Goal: Transaction & Acquisition: Purchase product/service

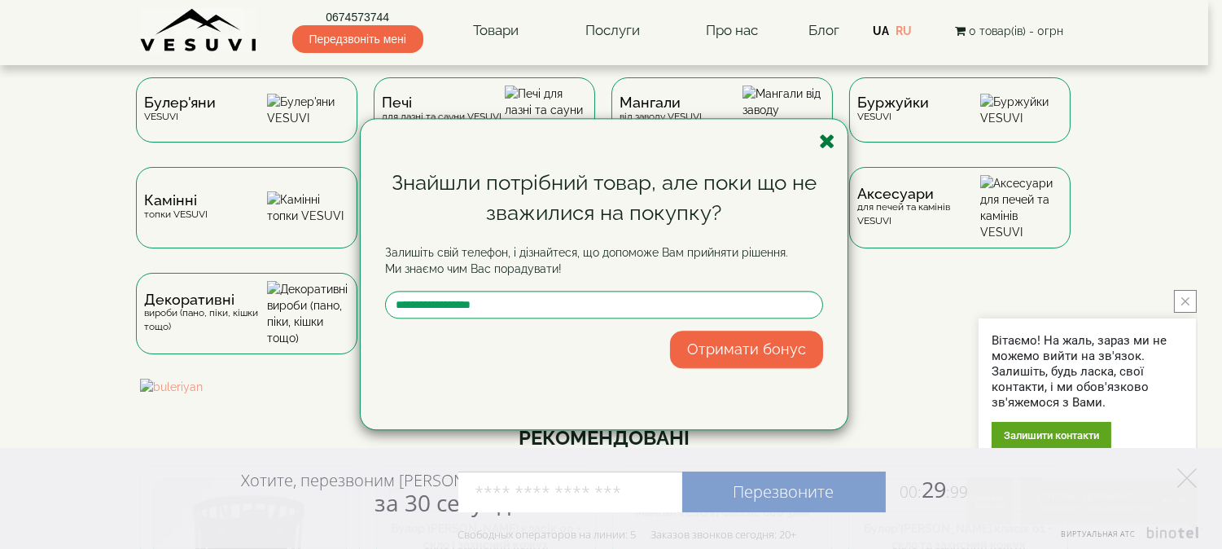
click at [825, 140] on icon "button" at bounding box center [827, 141] width 16 height 20
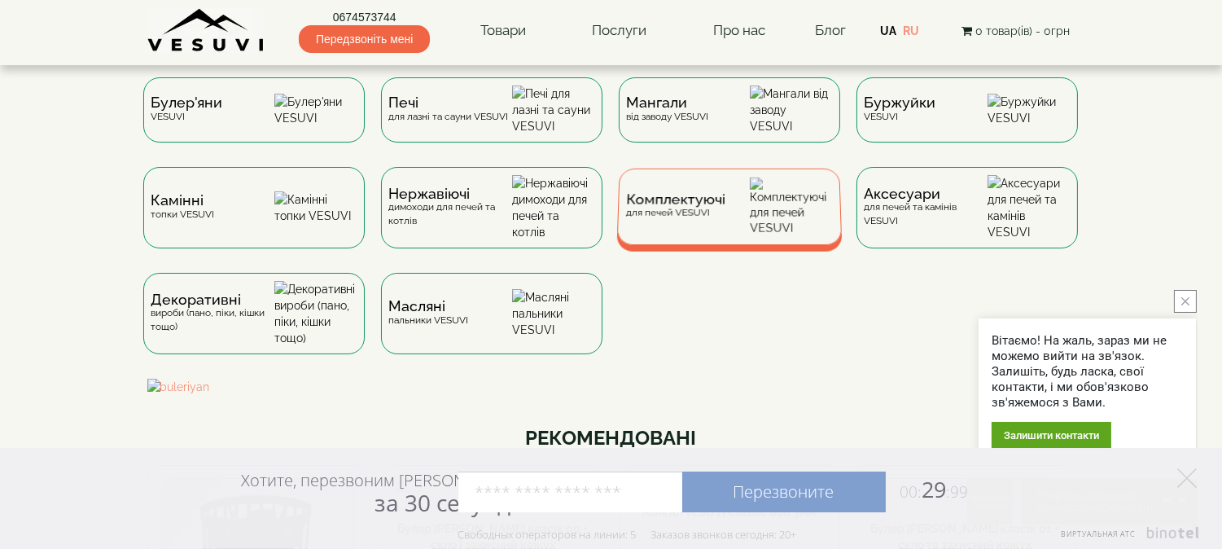
click at [744, 209] on div "Комплектуючі для печей VESUVI" at bounding box center [728, 206] width 225 height 77
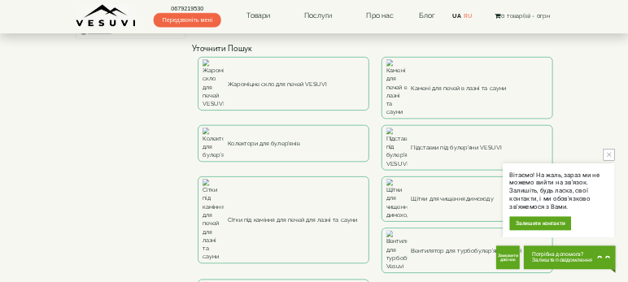
scroll to position [90, 0]
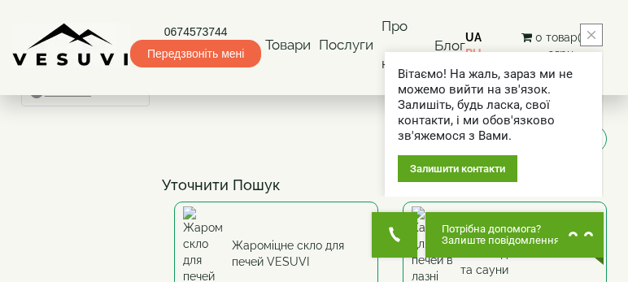
click at [593, 29] on button "close button" at bounding box center [591, 35] width 23 height 23
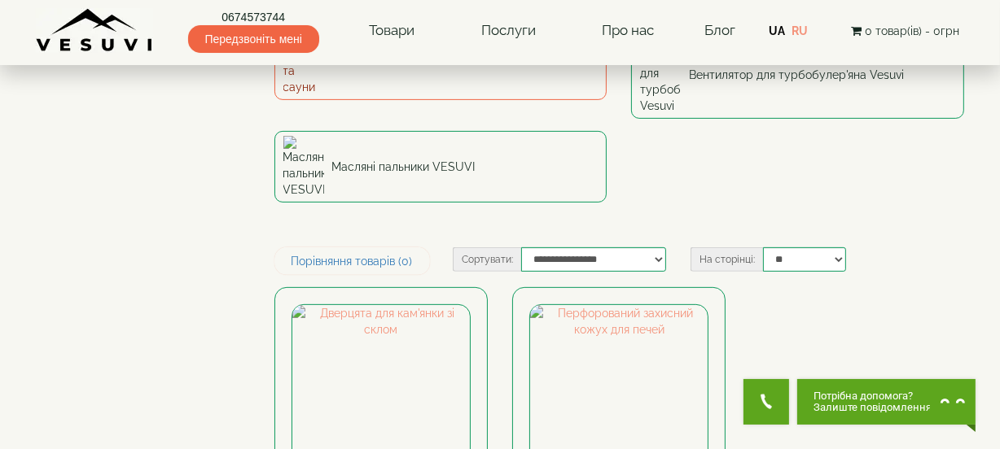
scroll to position [518, 0]
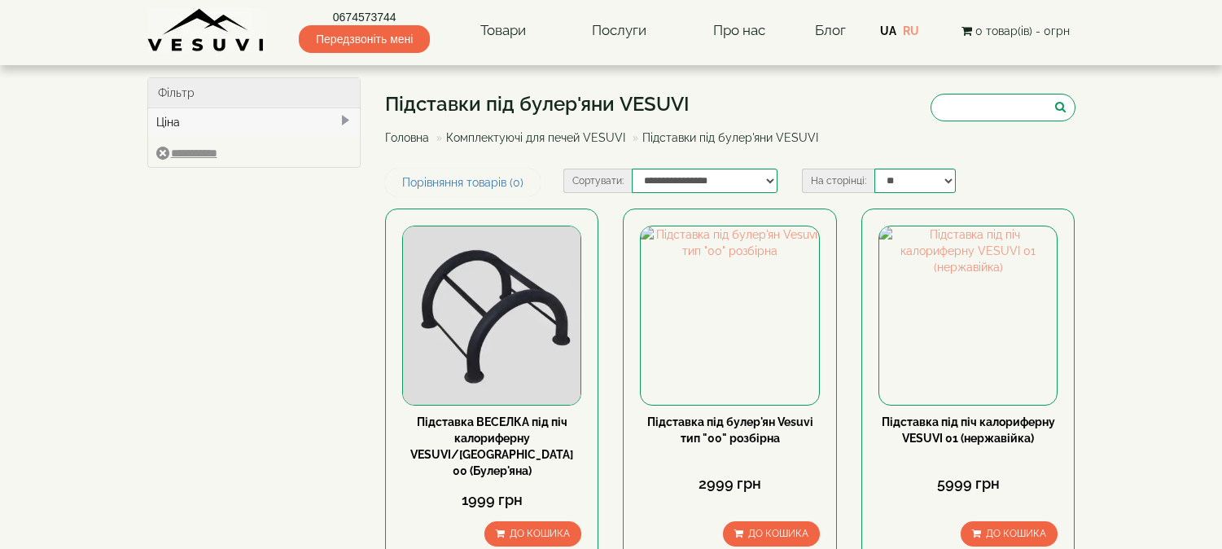
type input "****"
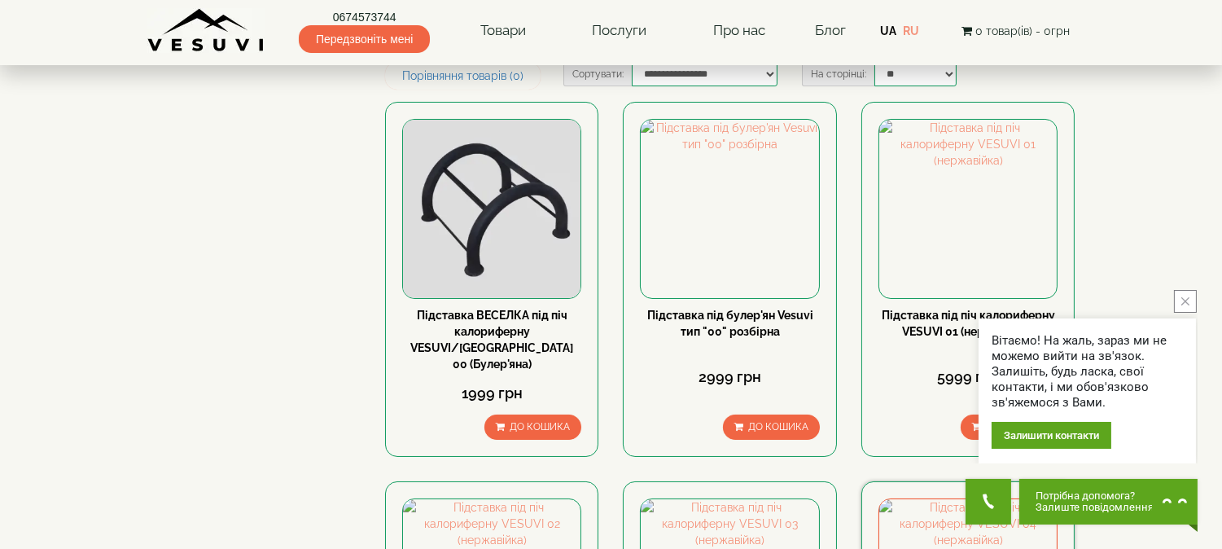
scroll to position [90, 0]
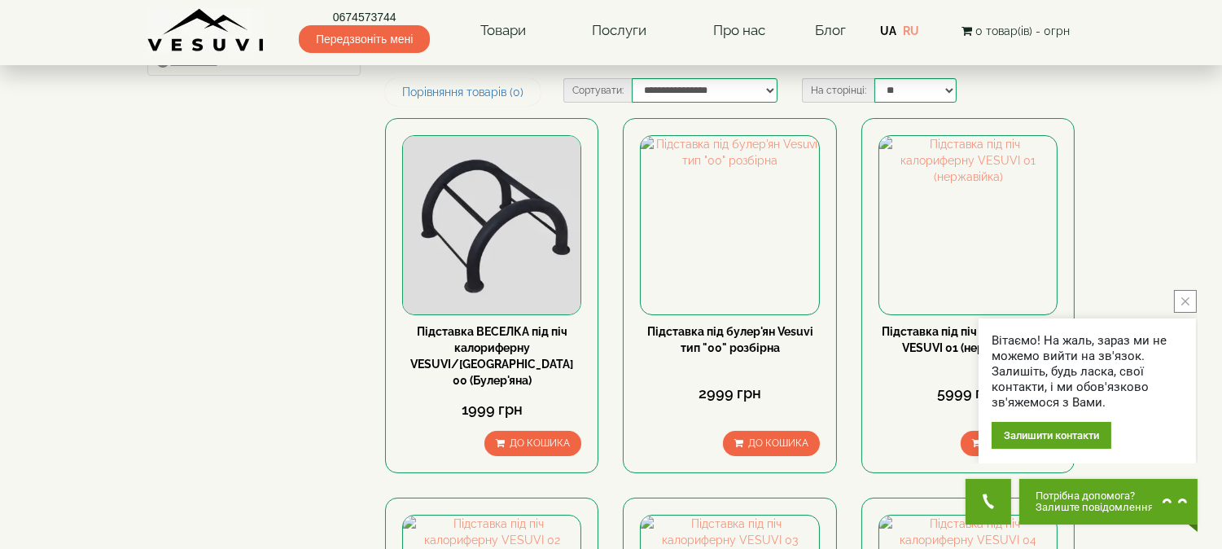
click at [1193, 296] on button "close button" at bounding box center [1185, 301] width 23 height 23
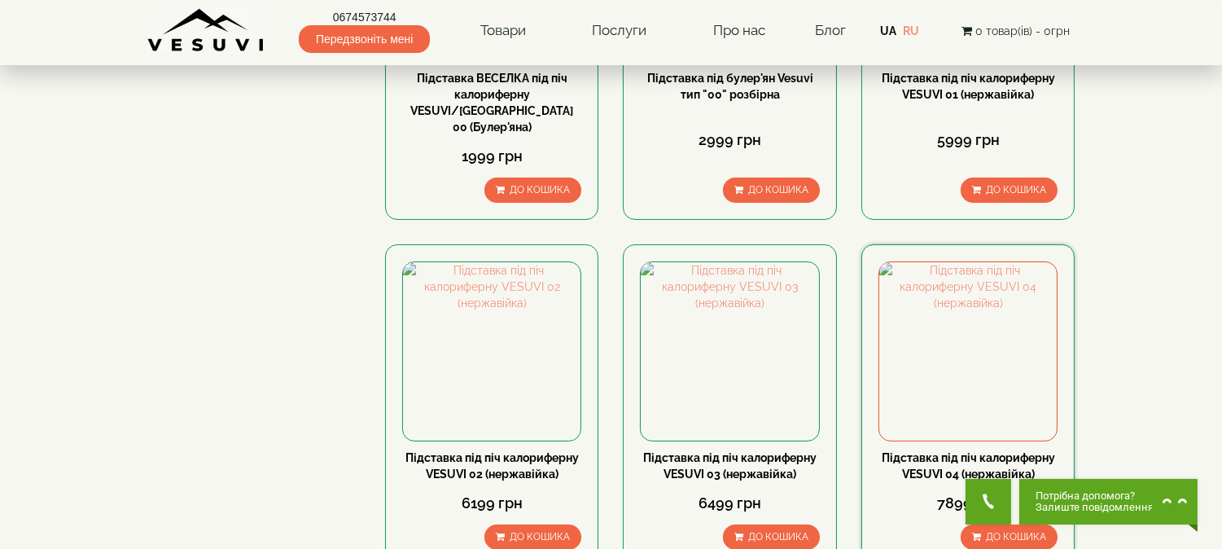
scroll to position [181, 0]
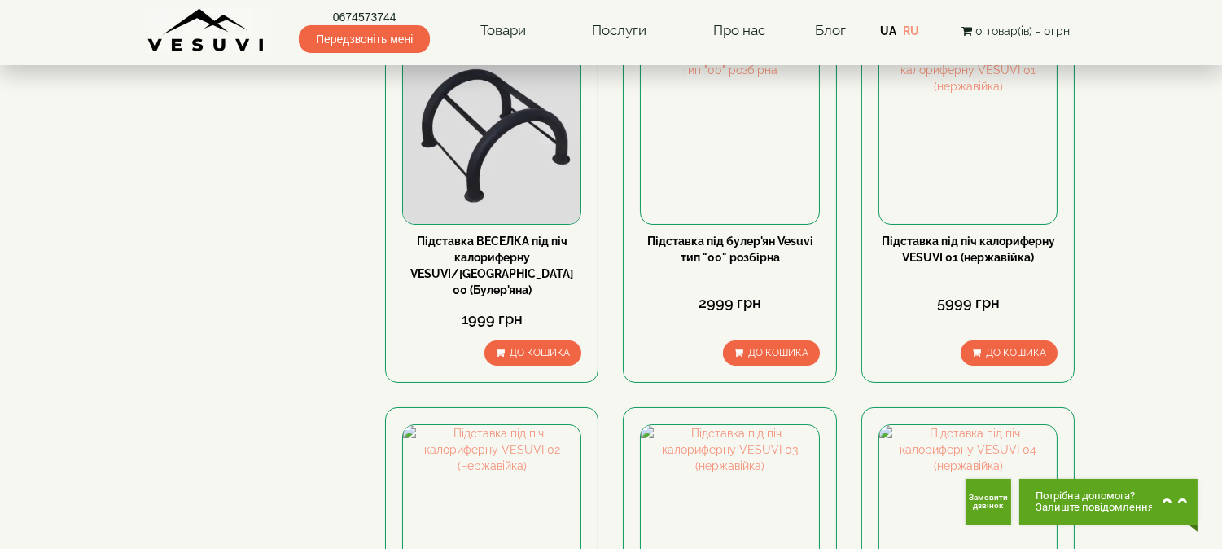
drag, startPoint x: 938, startPoint y: 248, endPoint x: 1117, endPoint y: 233, distance: 179.7
click at [965, 243] on link "Підставка під піч калориферну VESUVI 01 (нержавійка)" at bounding box center [968, 248] width 173 height 29
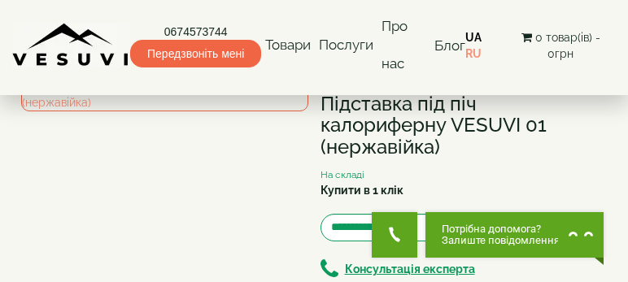
scroll to position [122, 0]
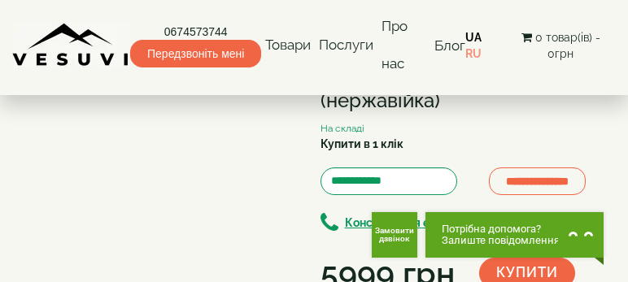
click at [552, 177] on form "**********" at bounding box center [458, 175] width 275 height 39
click at [545, 148] on div "Купити в 1 клік" at bounding box center [458, 146] width 275 height 20
